Goal: Task Accomplishment & Management: Manage account settings

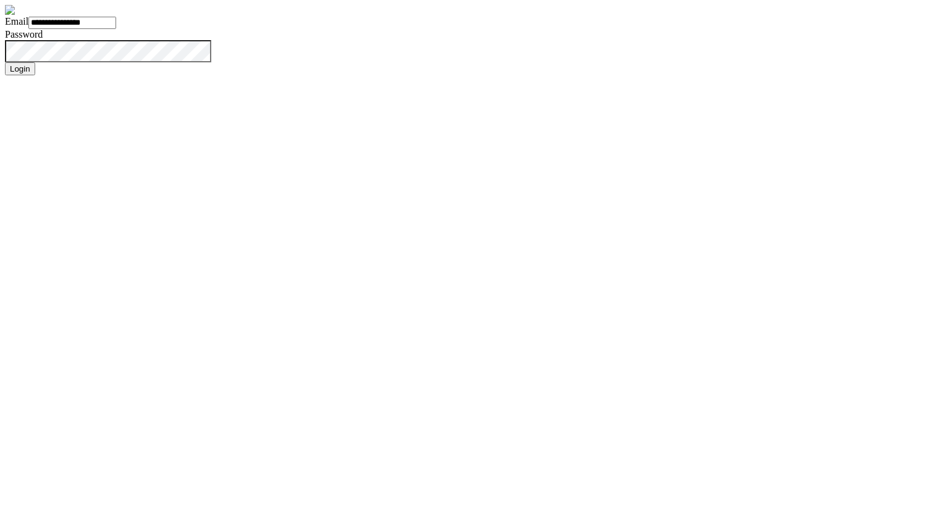
type input "**********"
click at [5, 62] on button "Login" at bounding box center [20, 68] width 30 height 13
click at [116, 29] on input "Email" at bounding box center [72, 23] width 88 height 12
type input "*****"
